Goal: Navigation & Orientation: Find specific page/section

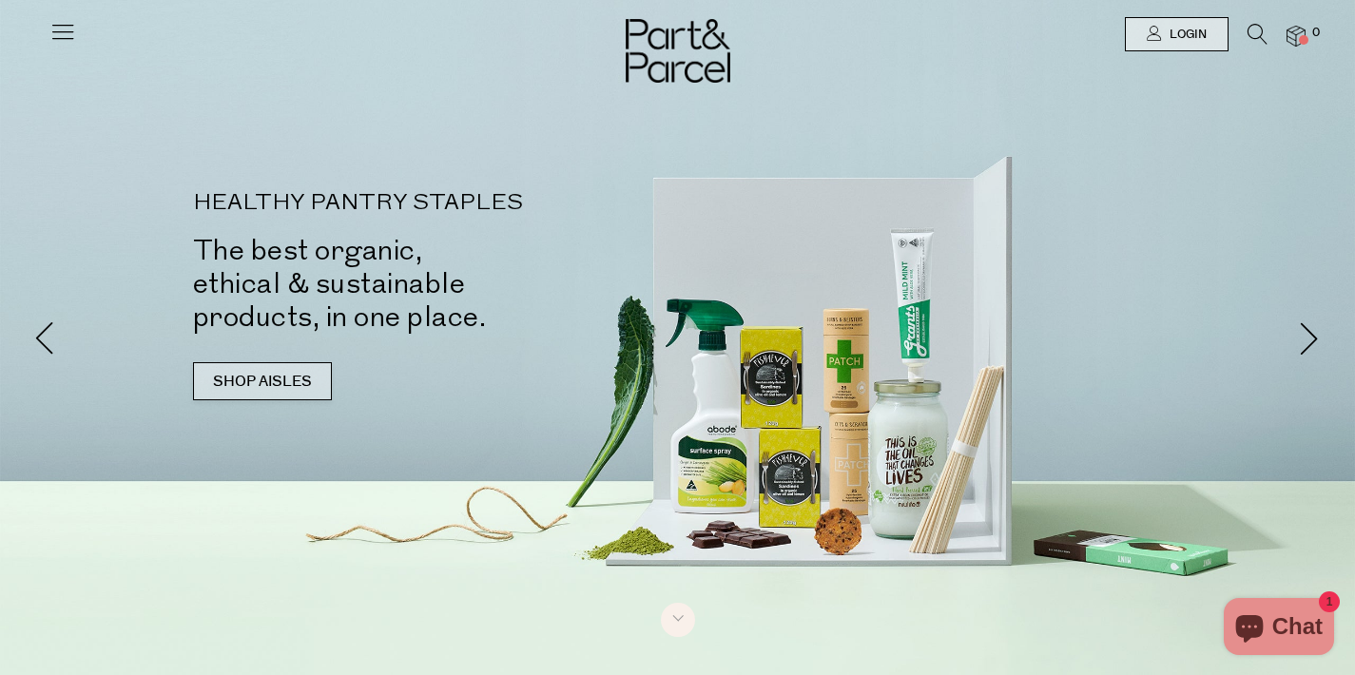
click at [284, 382] on link "SHOP AISLES" at bounding box center [262, 381] width 139 height 38
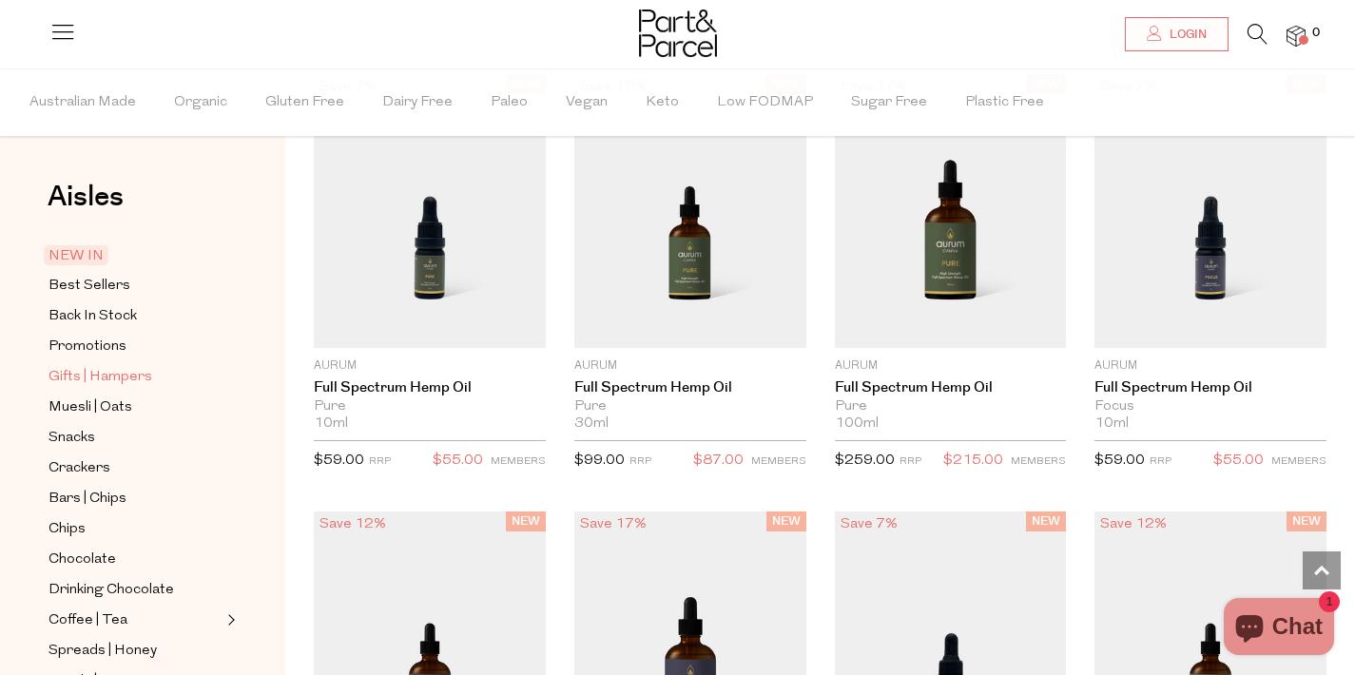
scroll to position [1557, 0]
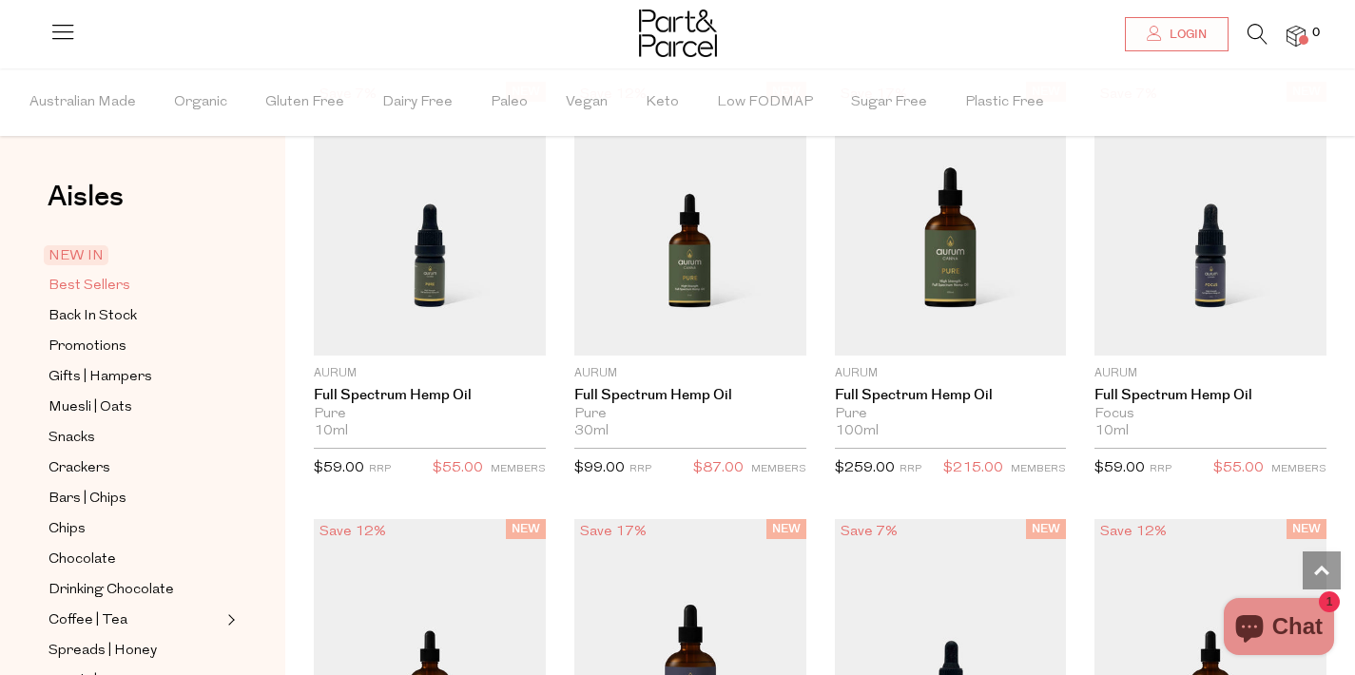
click at [81, 289] on span "Best Sellers" at bounding box center [89, 286] width 82 height 23
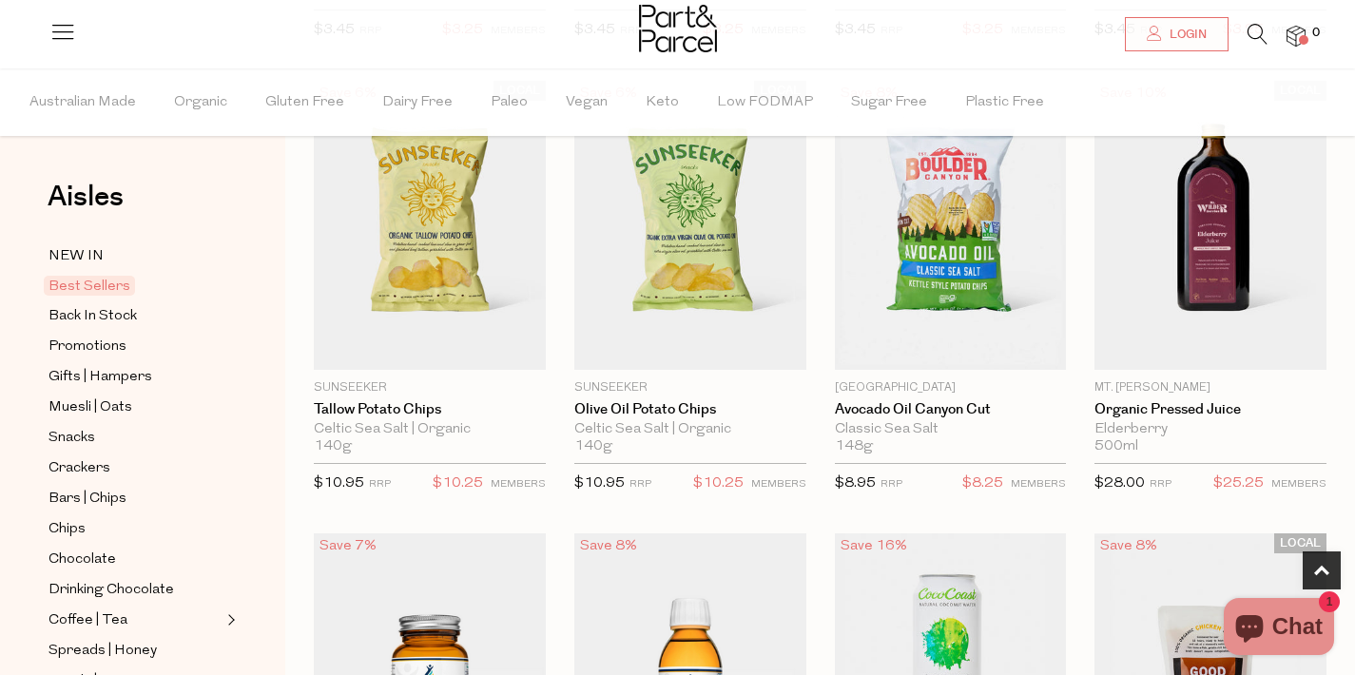
scroll to position [606, 0]
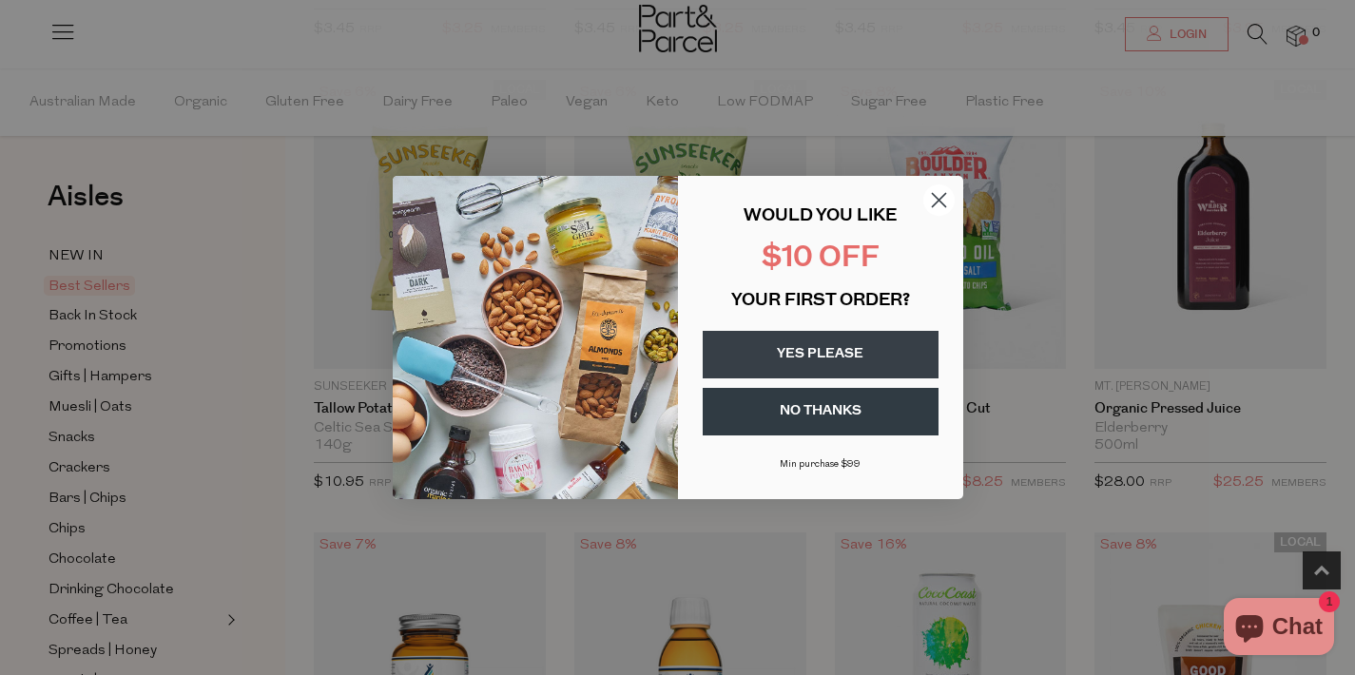
click at [947, 195] on circle "Close dialog" at bounding box center [937, 199] width 31 height 31
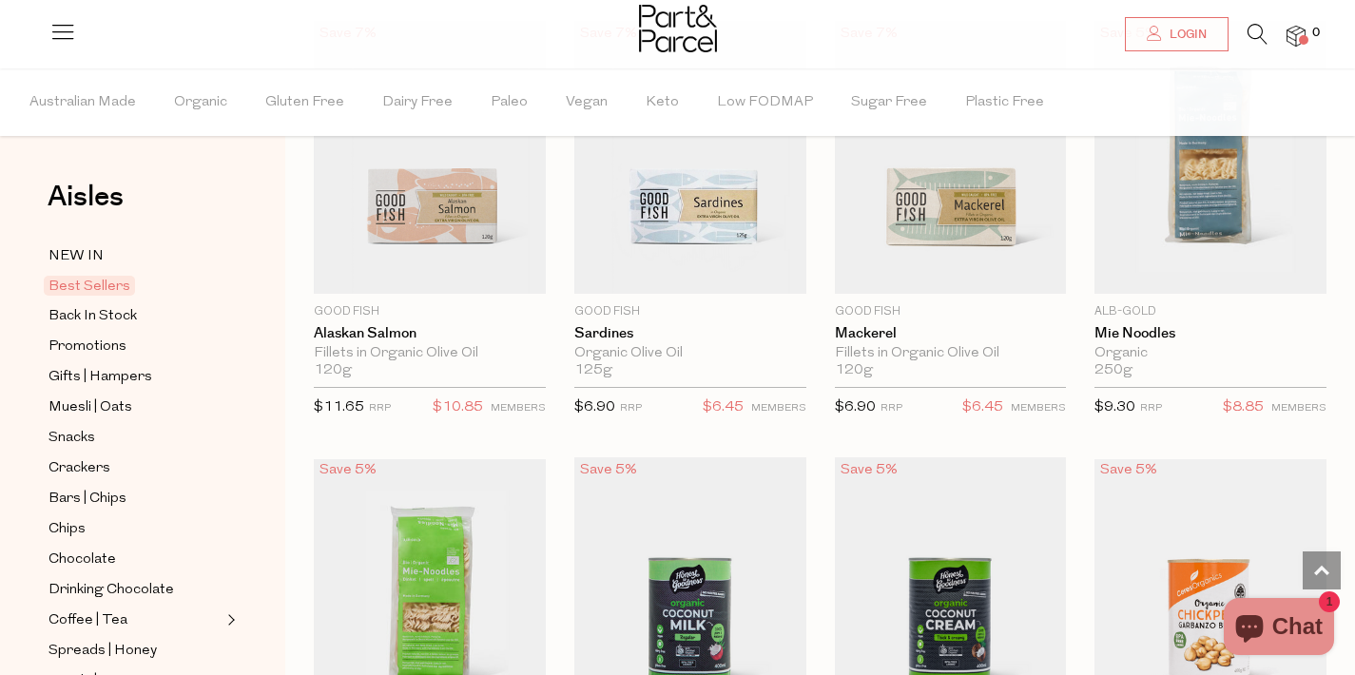
scroll to position [1993, 0]
